Goal: Information Seeking & Learning: Find contact information

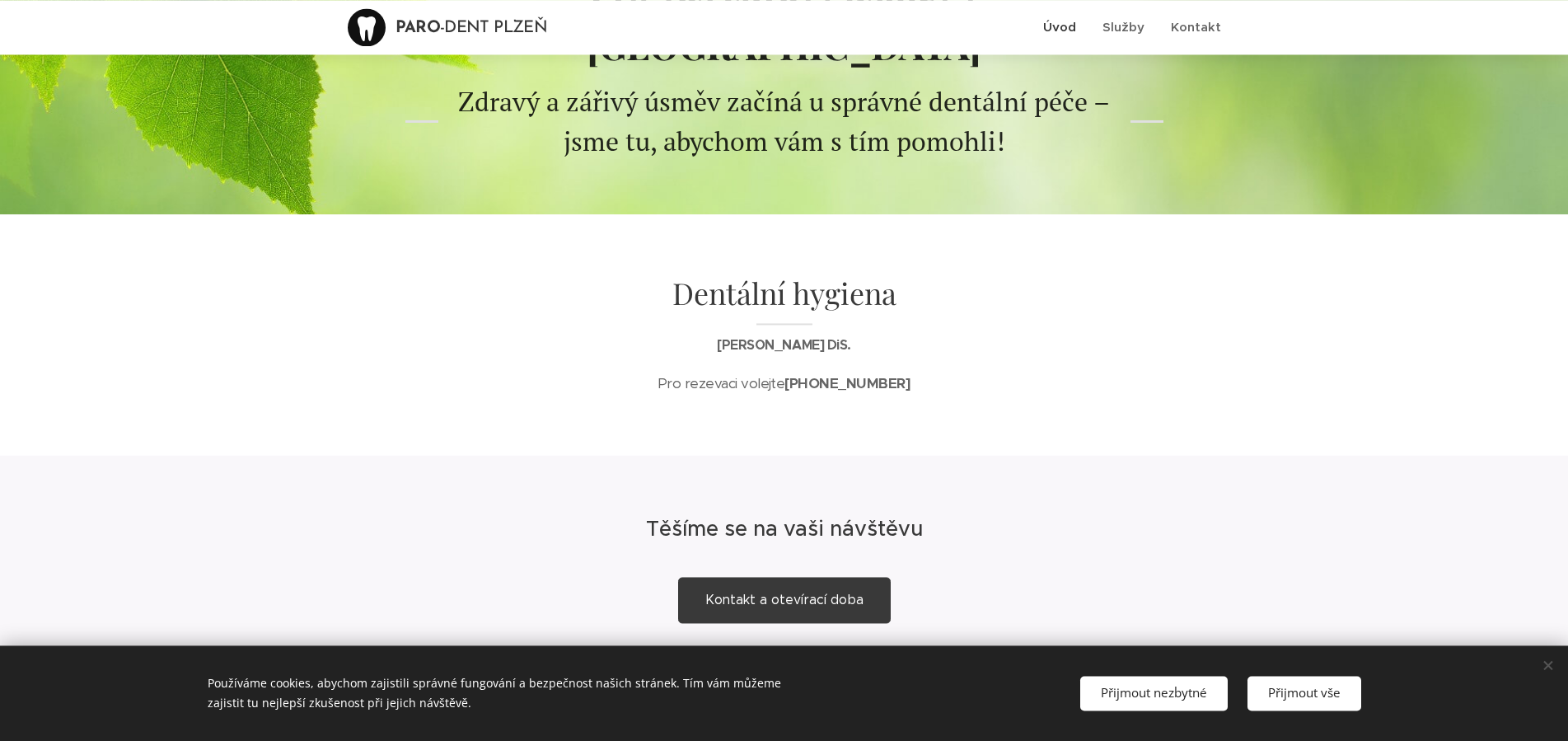
scroll to position [201, 0]
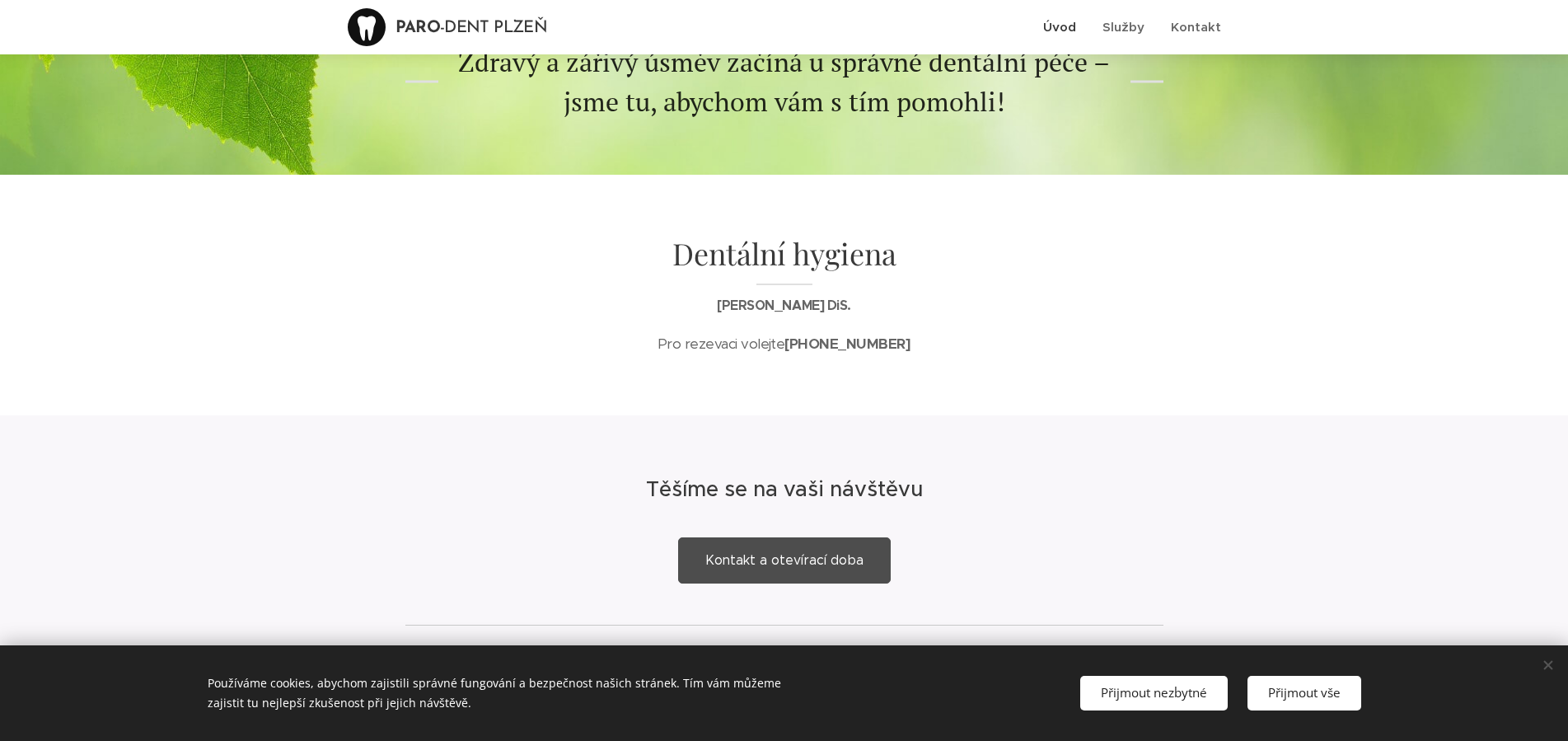
click at [760, 552] on span "Kontakt a otevírací doba" at bounding box center [784, 560] width 158 height 16
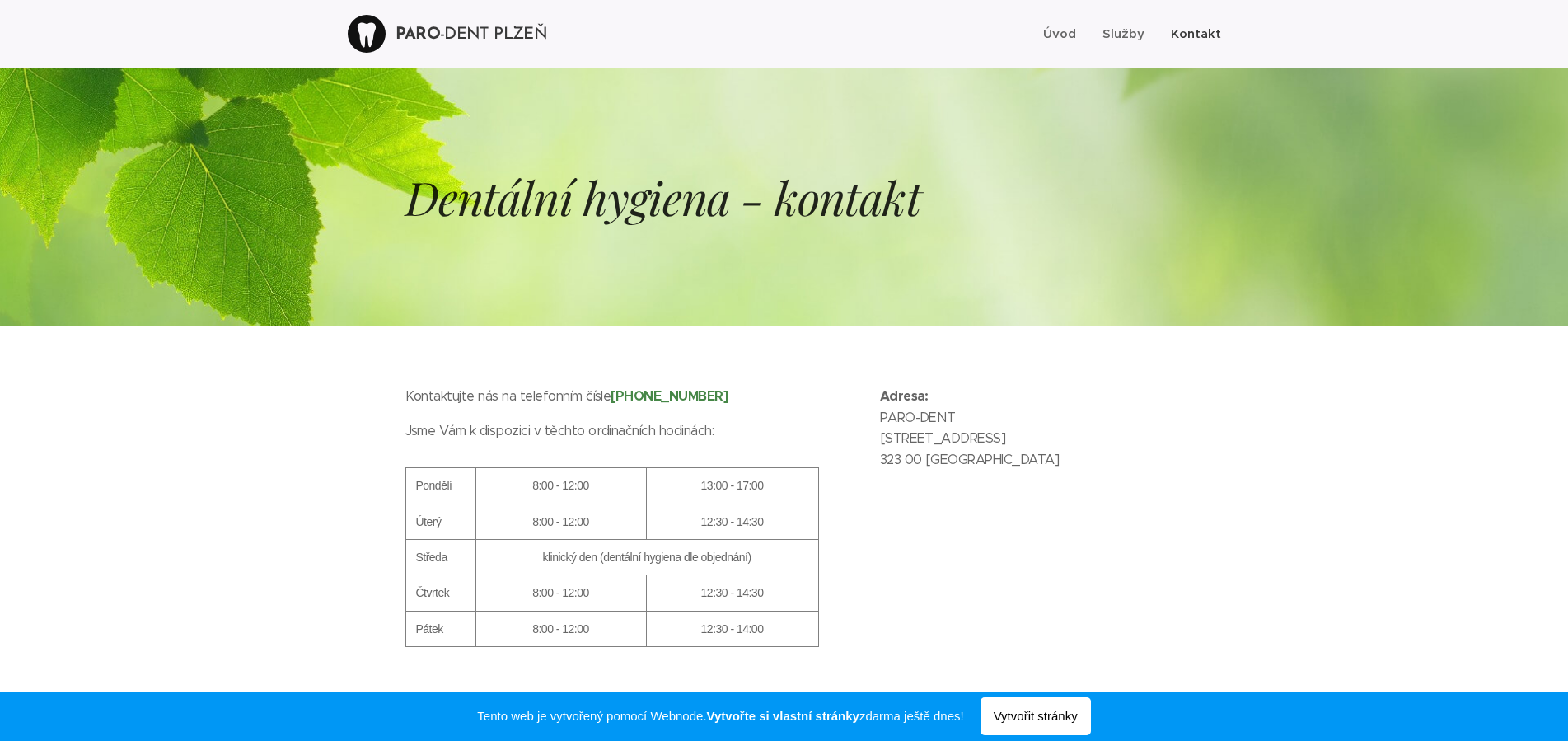
scroll to position [1, 0]
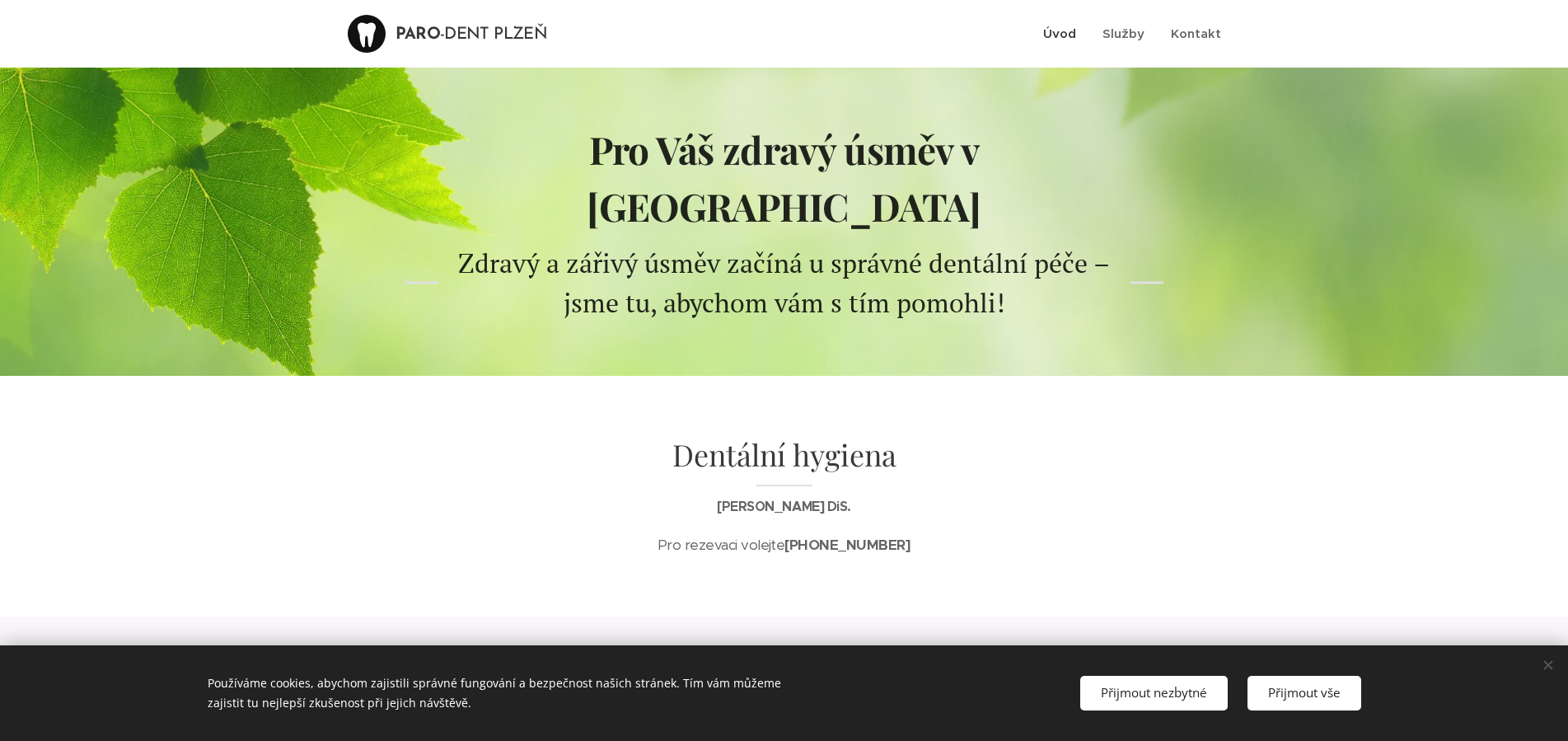
scroll to position [1, 0]
click at [1128, 30] on span "Služby" at bounding box center [1123, 33] width 42 height 16
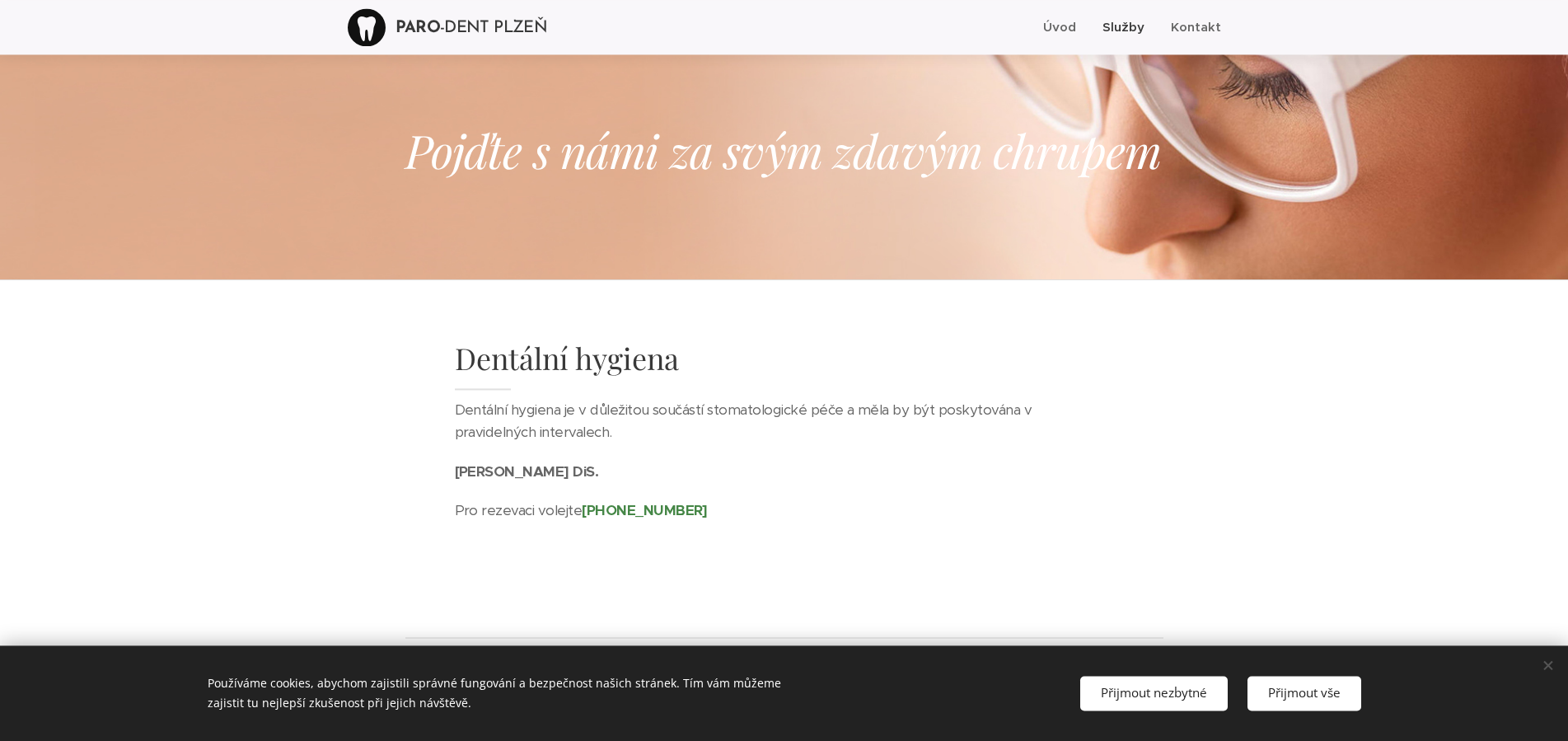
scroll to position [63, 0]
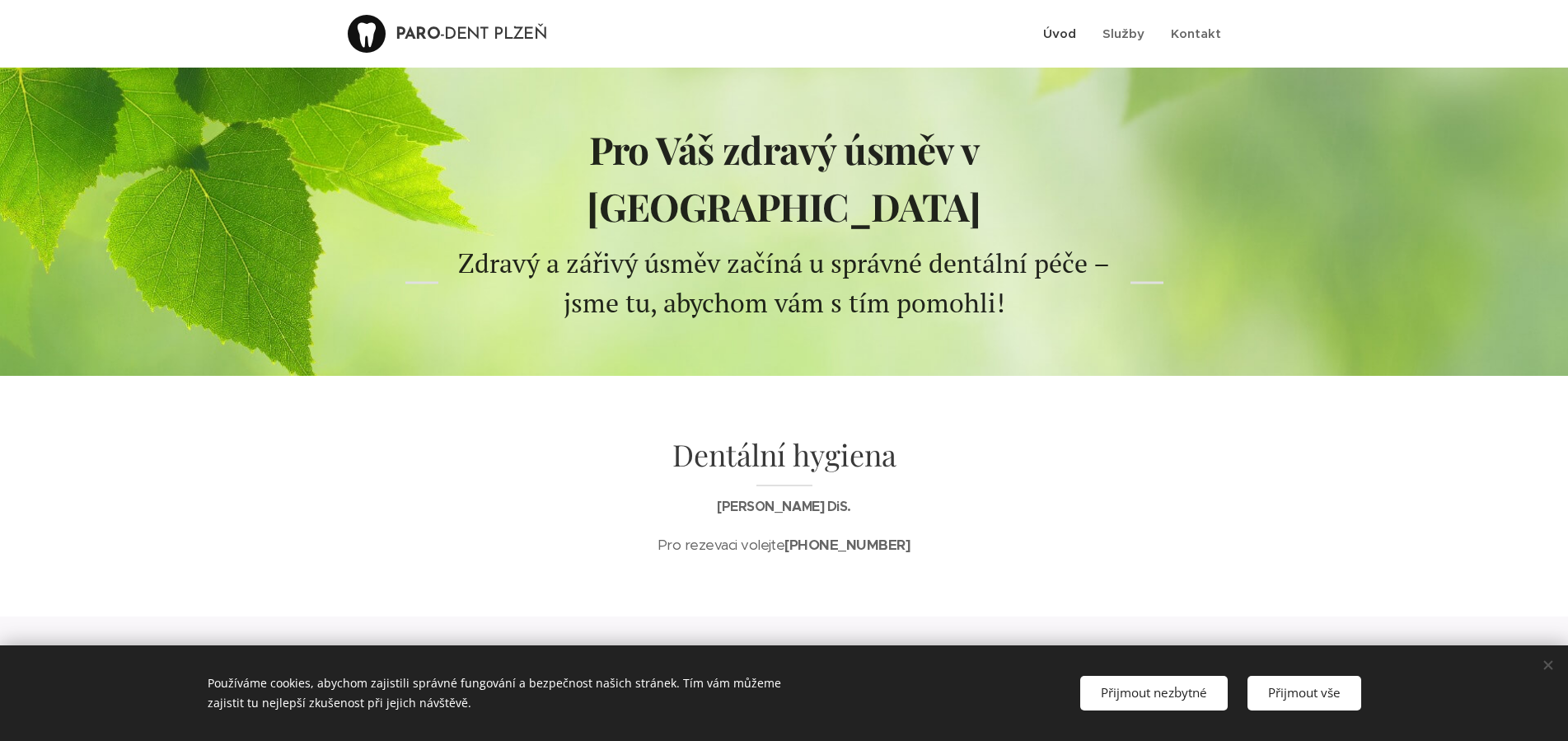
click at [1060, 29] on span "Úvod" at bounding box center [1059, 34] width 33 height 16
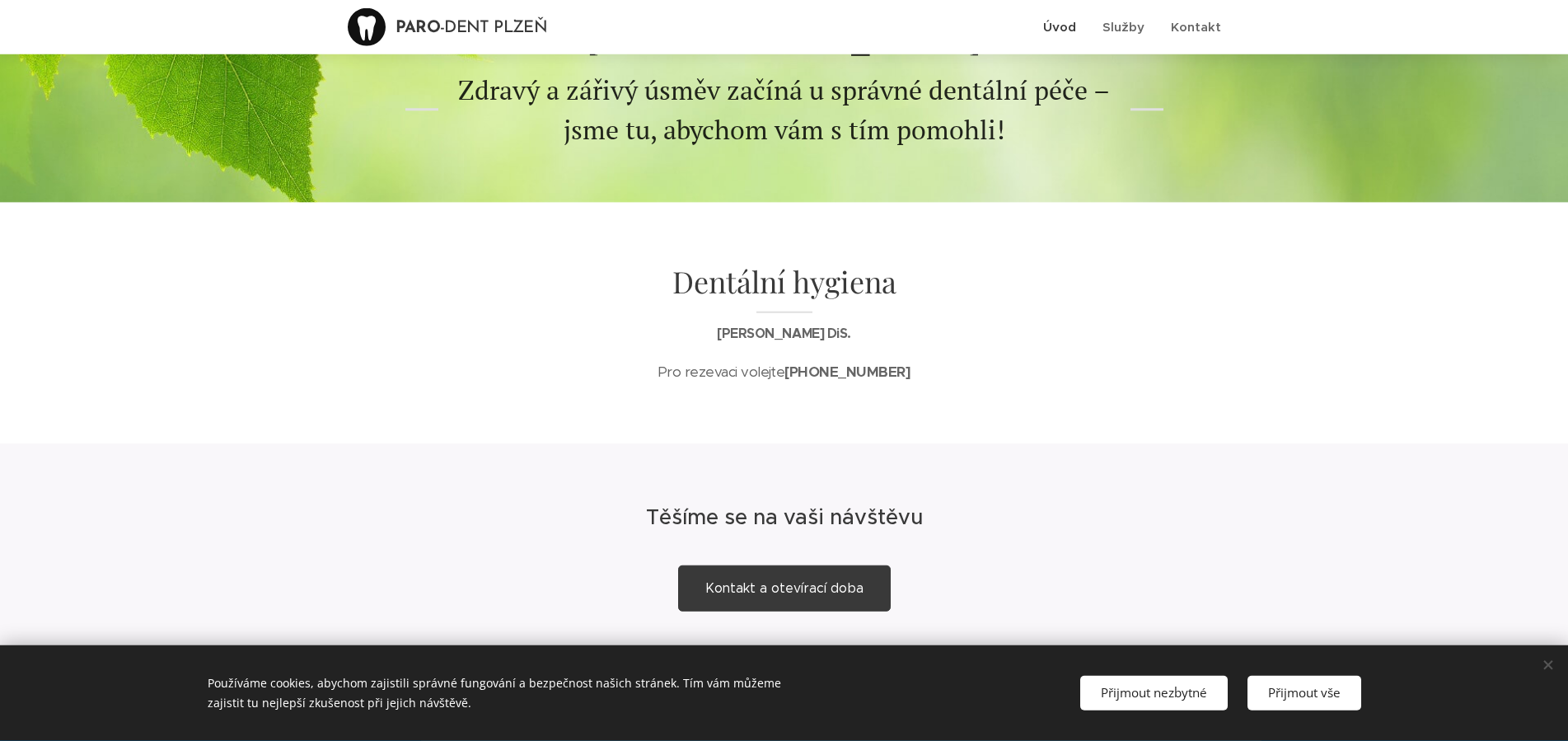
scroll to position [201, 0]
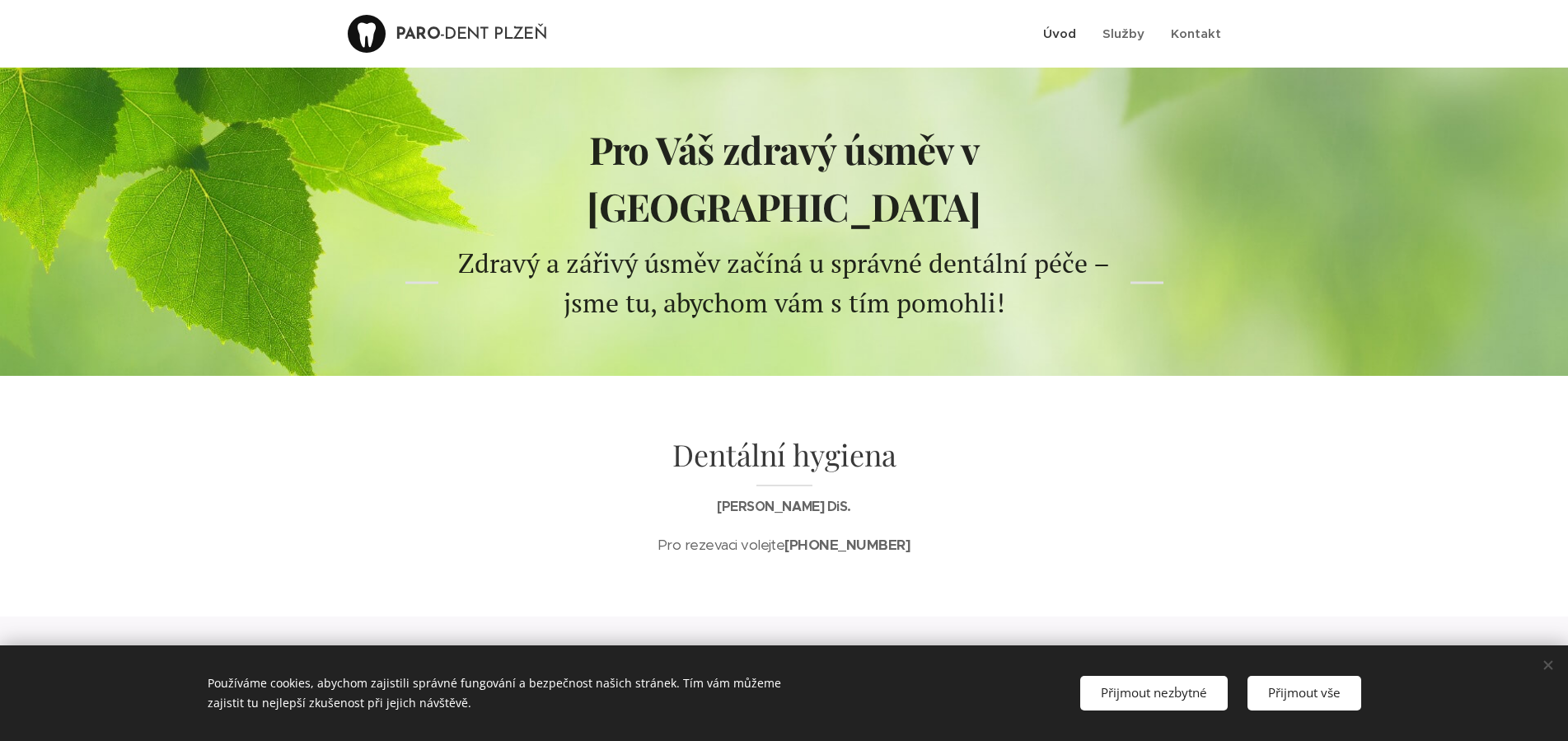
scroll to position [1, 0]
click at [1204, 37] on span "Kontakt" at bounding box center [1196, 33] width 50 height 16
click at [1173, 696] on span "Přijmout nezbytné" at bounding box center [1154, 692] width 106 height 16
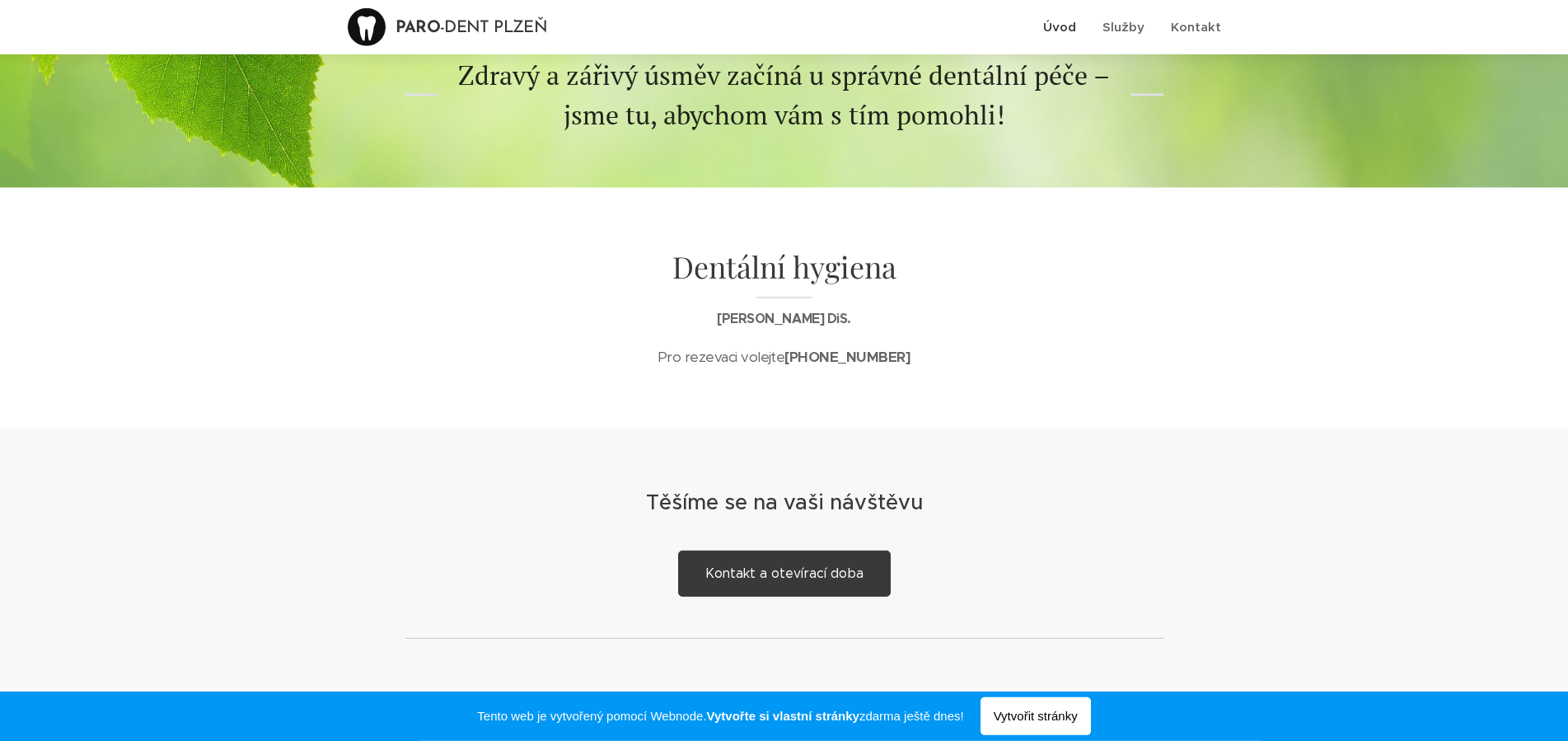
scroll to position [201, 0]
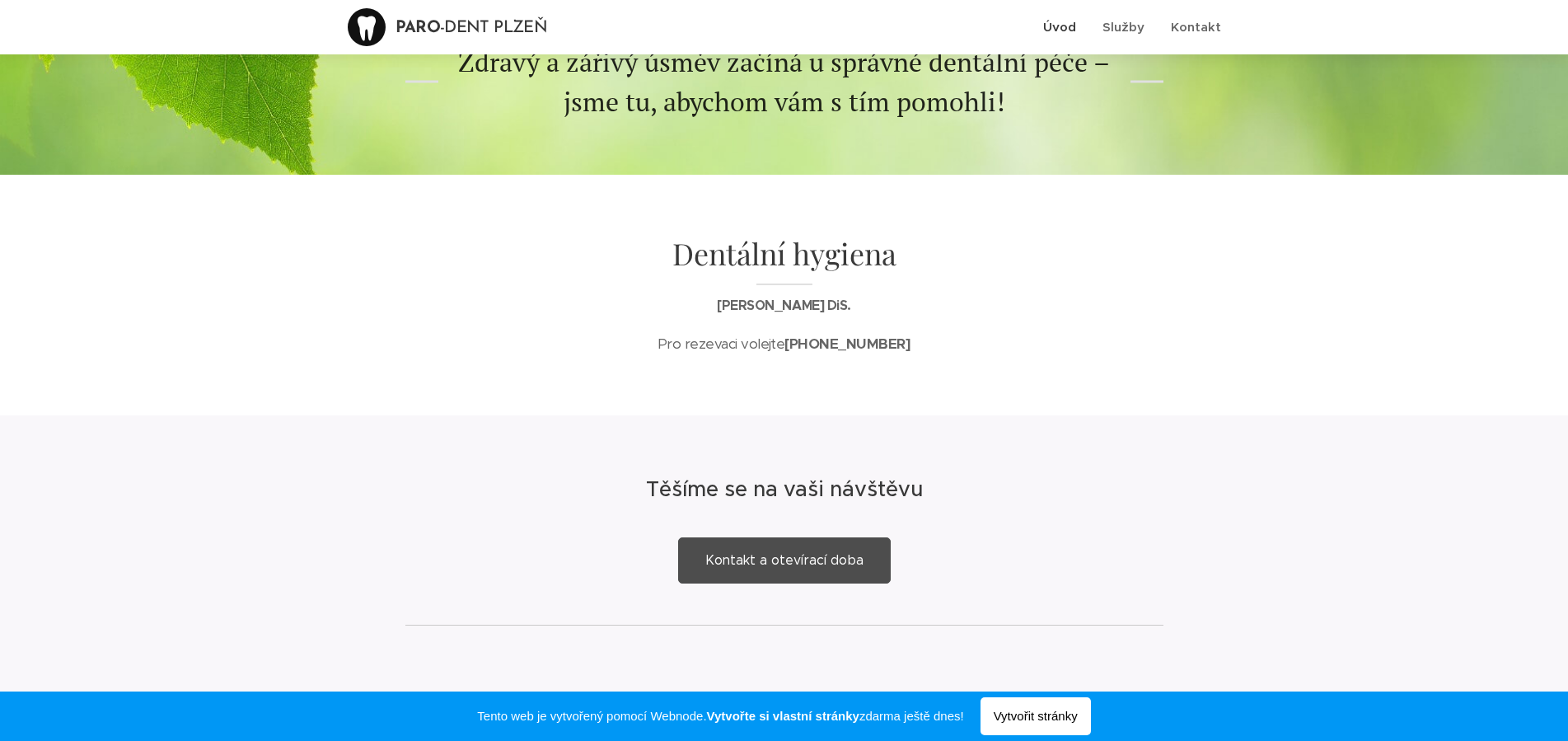
click at [729, 552] on span "Kontakt a otevírací doba" at bounding box center [784, 560] width 158 height 16
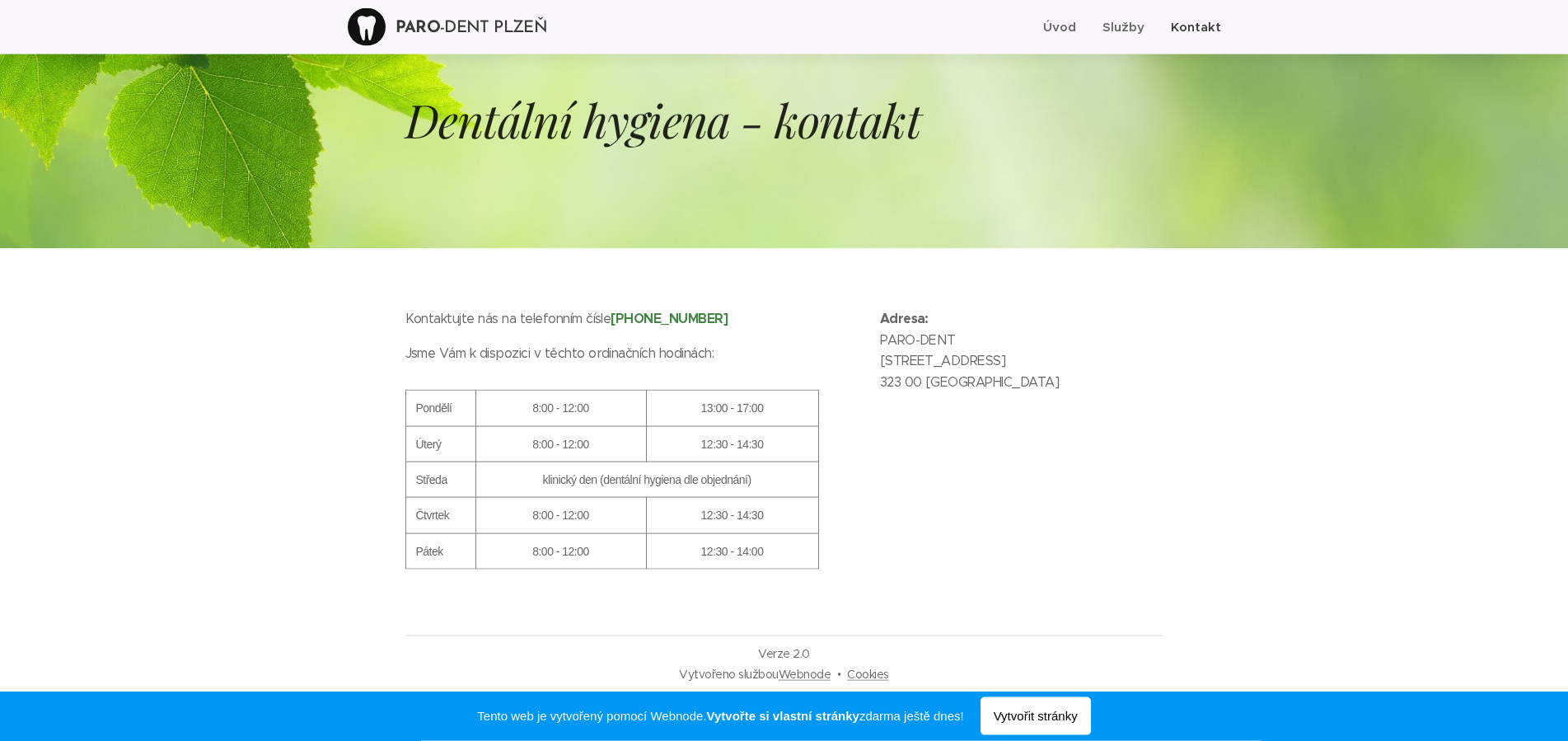
scroll to position [78, 0]
